Goal: Find specific page/section: Find specific page/section

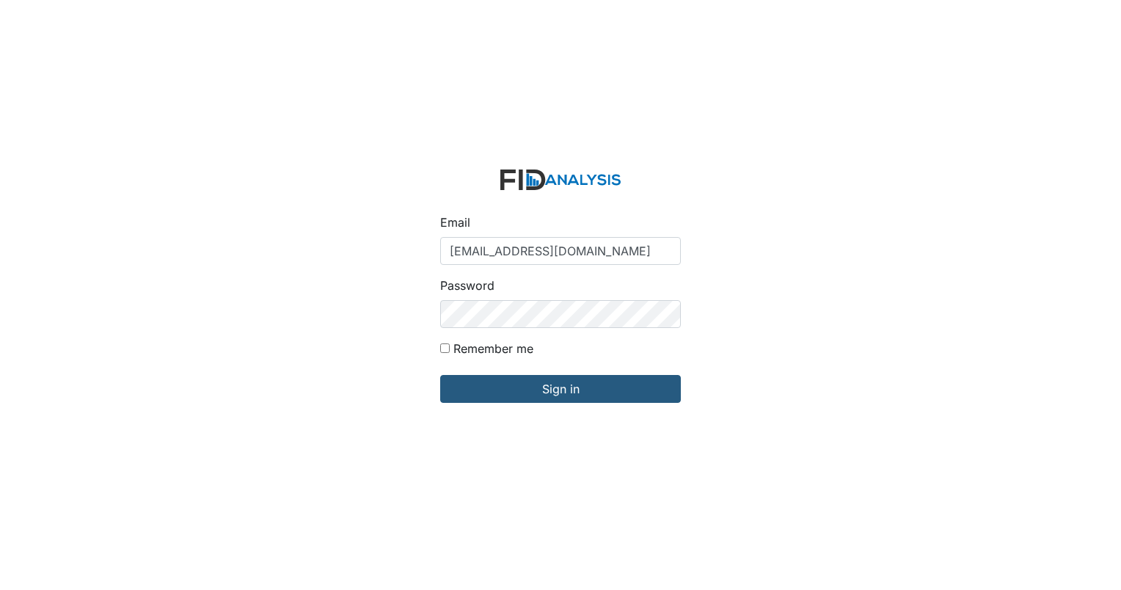
type input "[EMAIL_ADDRESS][DOMAIN_NAME]"
click at [440, 375] on input "Sign in" at bounding box center [560, 389] width 241 height 28
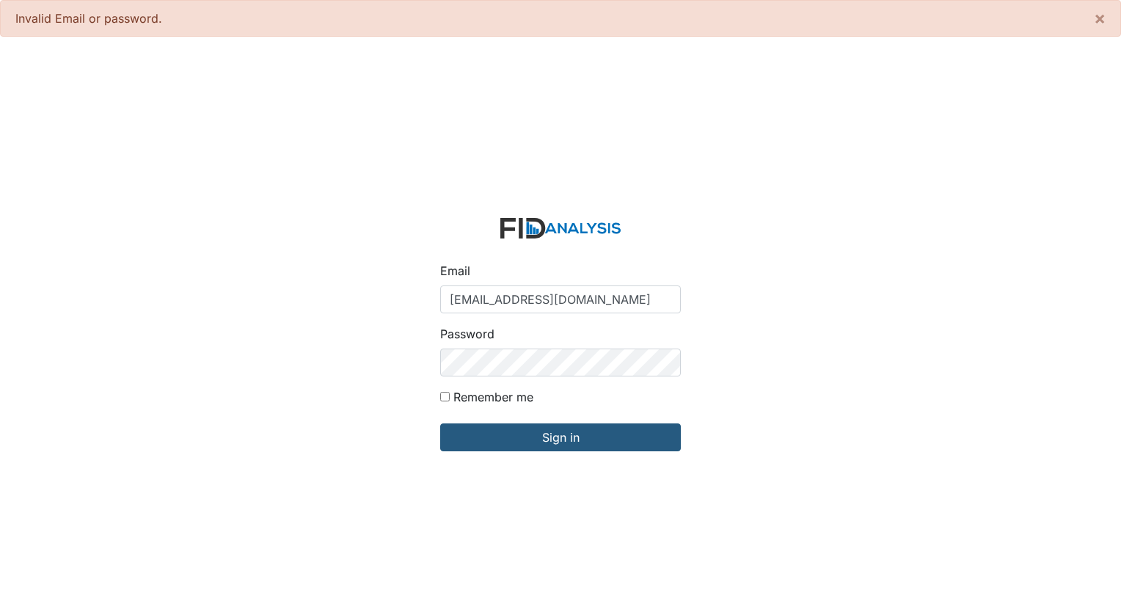
click at [445, 395] on input "Remember me" at bounding box center [445, 397] width 10 height 10
checkbox input "true"
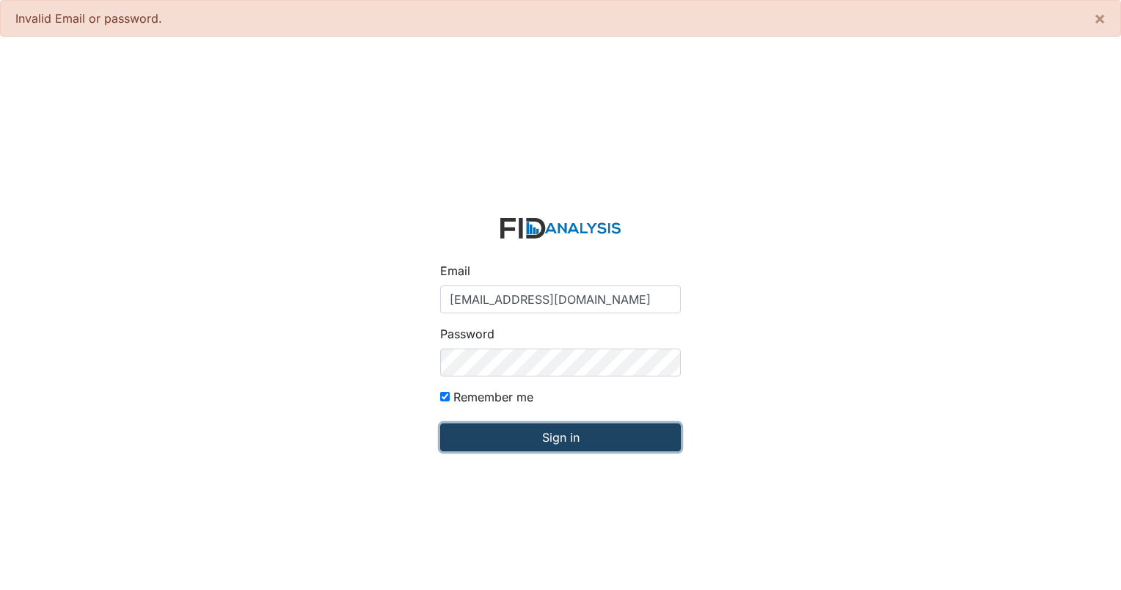
click at [456, 438] on input "Sign in" at bounding box center [560, 437] width 241 height 28
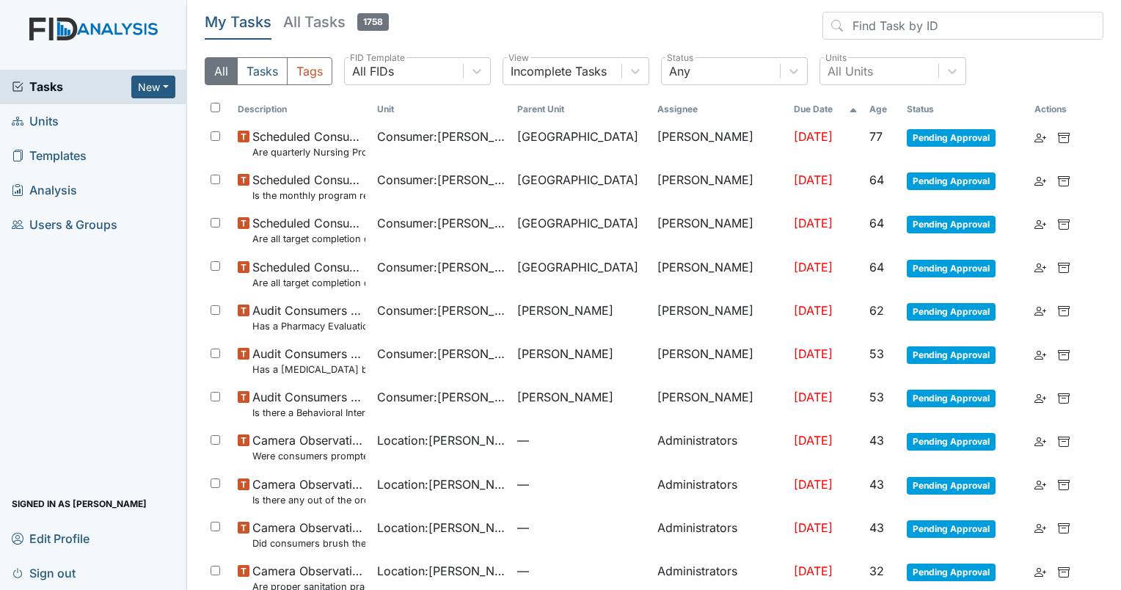
drag, startPoint x: 39, startPoint y: 117, endPoint x: 48, endPoint y: 118, distance: 9.6
click at [39, 117] on span "Units" at bounding box center [35, 121] width 47 height 23
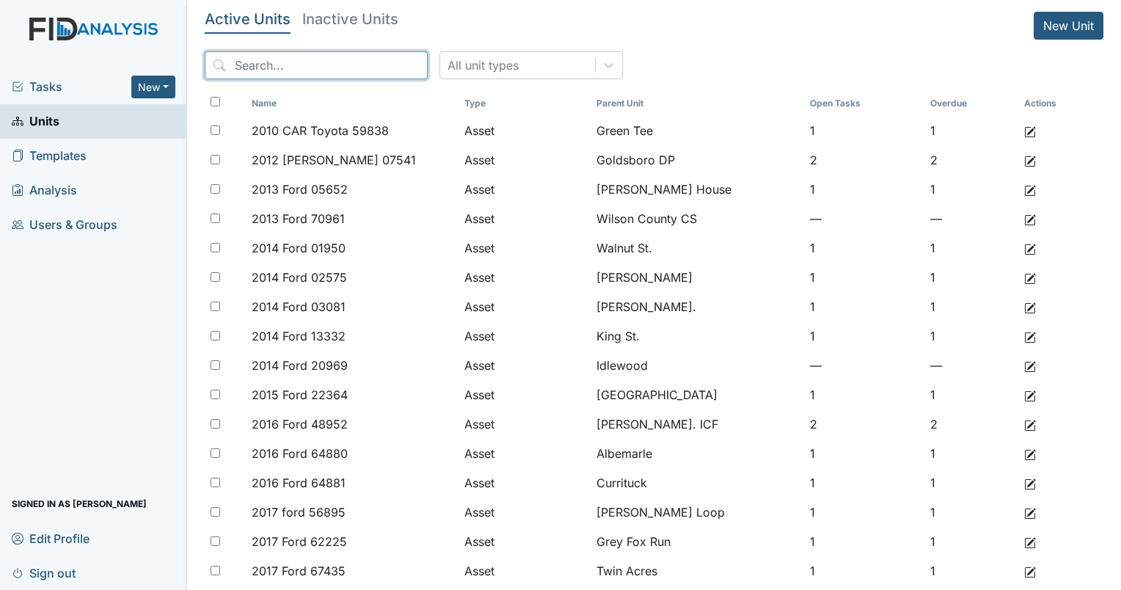
click at [279, 69] on input "search" at bounding box center [316, 65] width 223 height 28
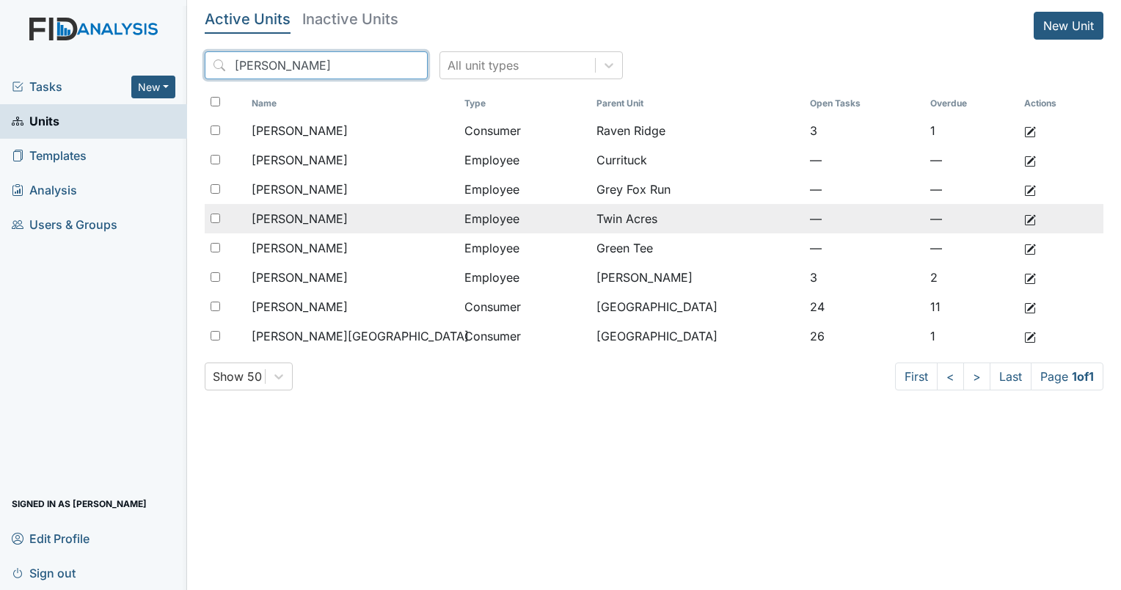
type input "lee"
click at [334, 218] on div "Lee, Rhonda" at bounding box center [352, 219] width 201 height 18
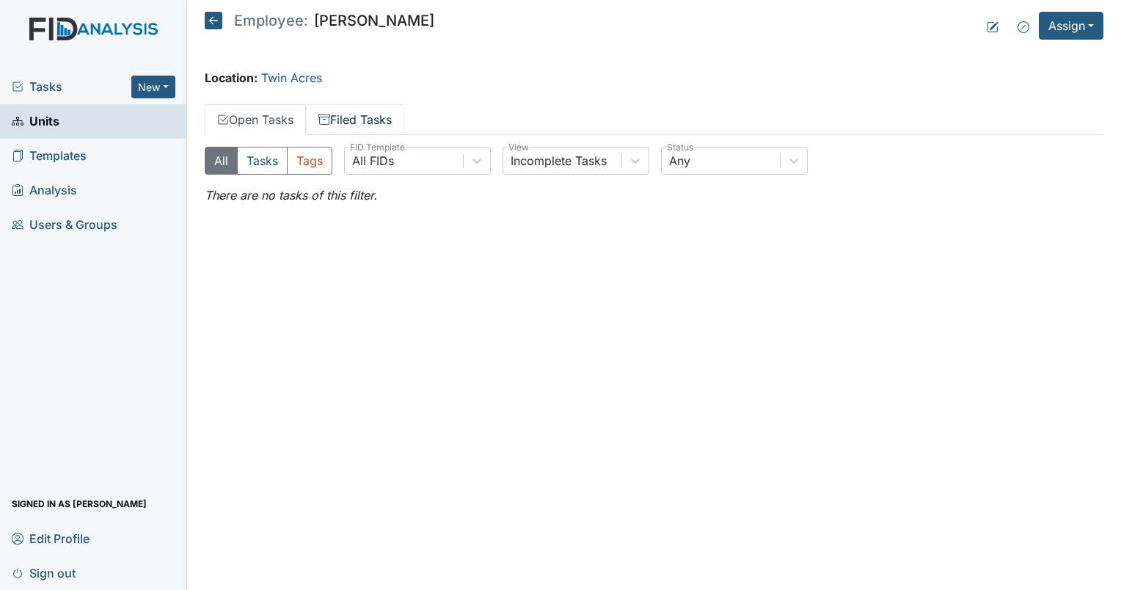
click at [359, 117] on link "Filed Tasks" at bounding box center [355, 119] width 98 height 31
